Goal: Transaction & Acquisition: Purchase product/service

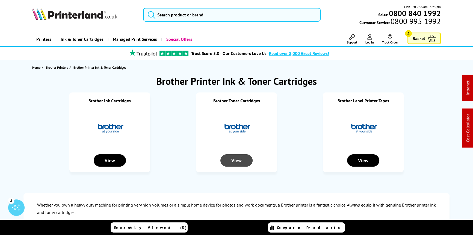
click at [234, 157] on div "View" at bounding box center [237, 160] width 32 height 12
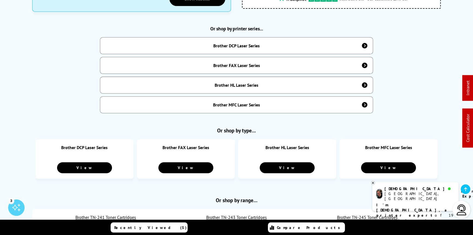
drag, startPoint x: 242, startPoint y: 101, endPoint x: 241, endPoint y: 105, distance: 3.6
click at [241, 104] on div "Brother MFC Laser Series" at bounding box center [236, 104] width 47 height 5
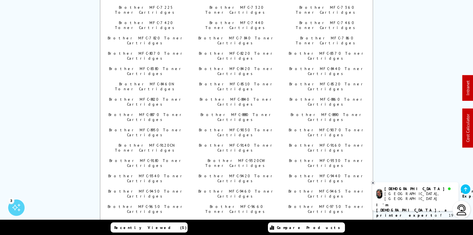
scroll to position [372, 0]
click at [237, 218] on link "Brother MFC-9840 Toner Cartridges" at bounding box center [236, 223] width 74 height 10
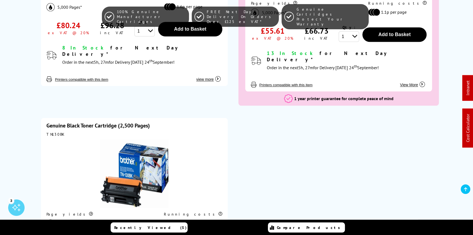
scroll to position [745, 0]
